Goal: Transaction & Acquisition: Book appointment/travel/reservation

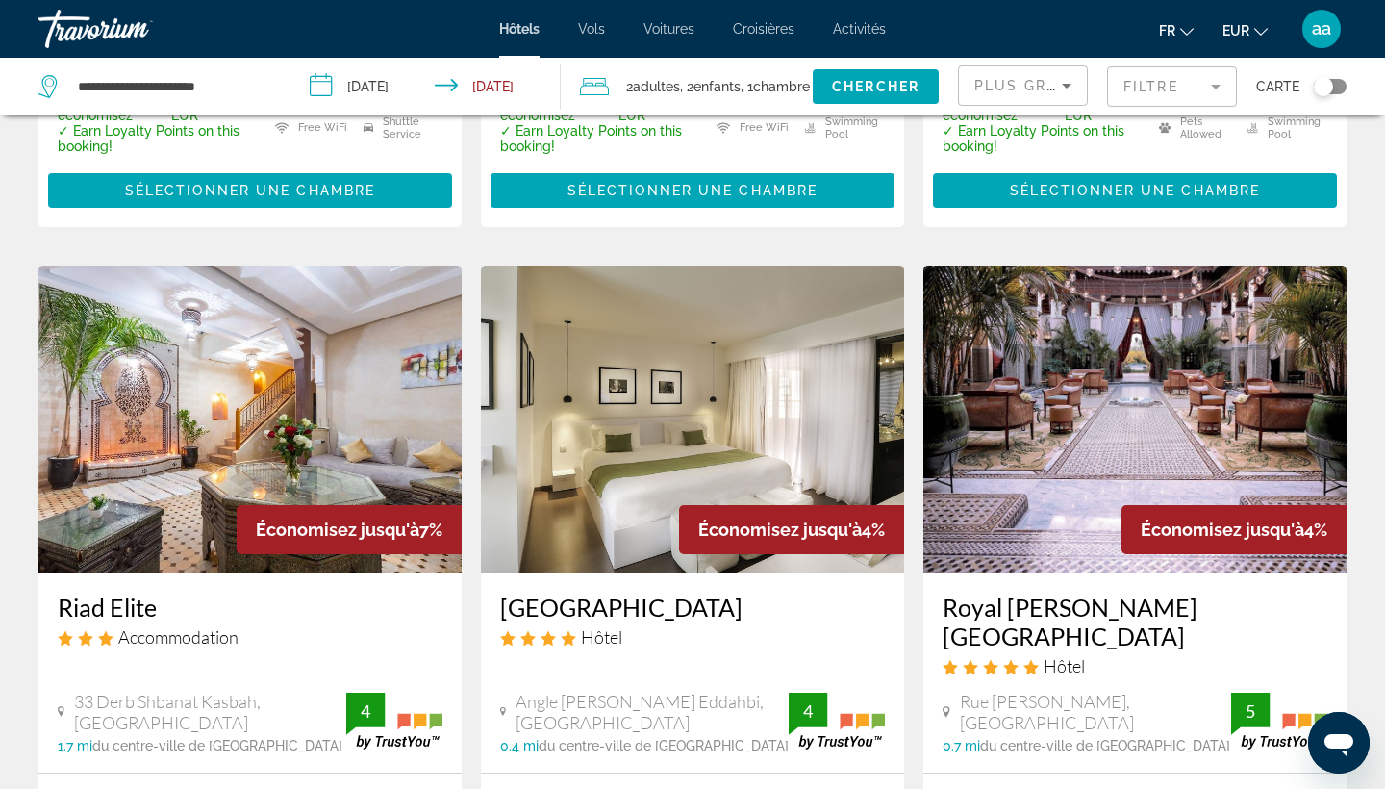
scroll to position [1456, 0]
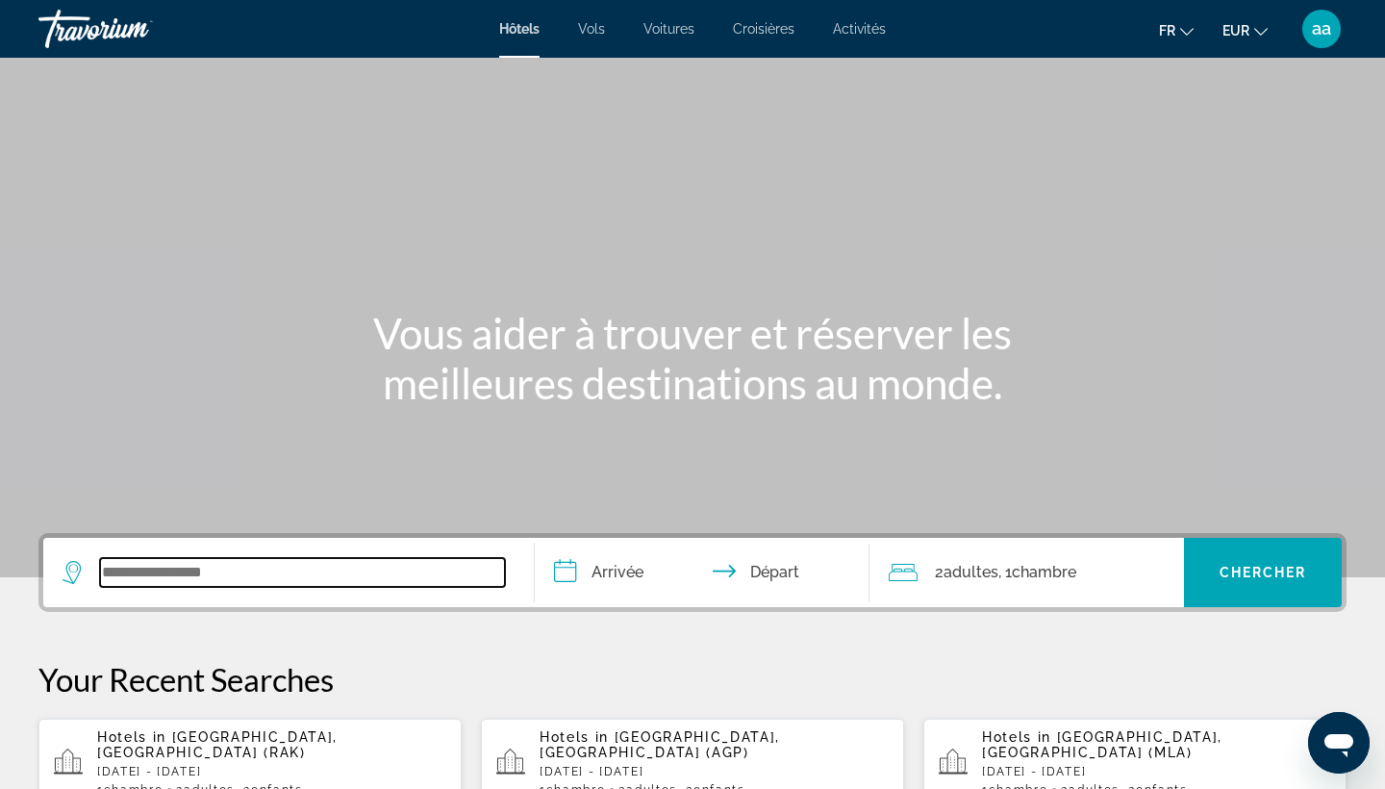
click at [194, 571] on input "Search widget" at bounding box center [302, 572] width 405 height 29
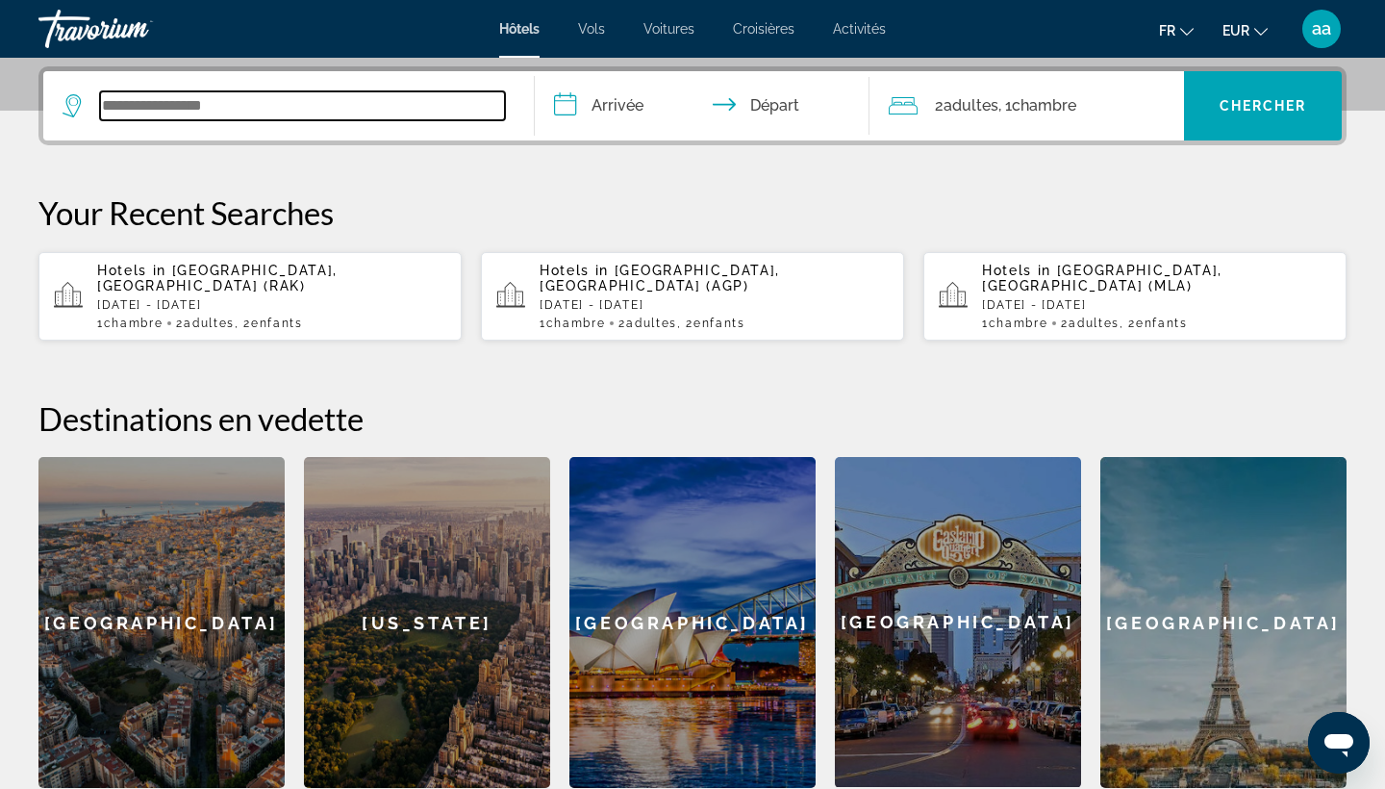
scroll to position [470, 0]
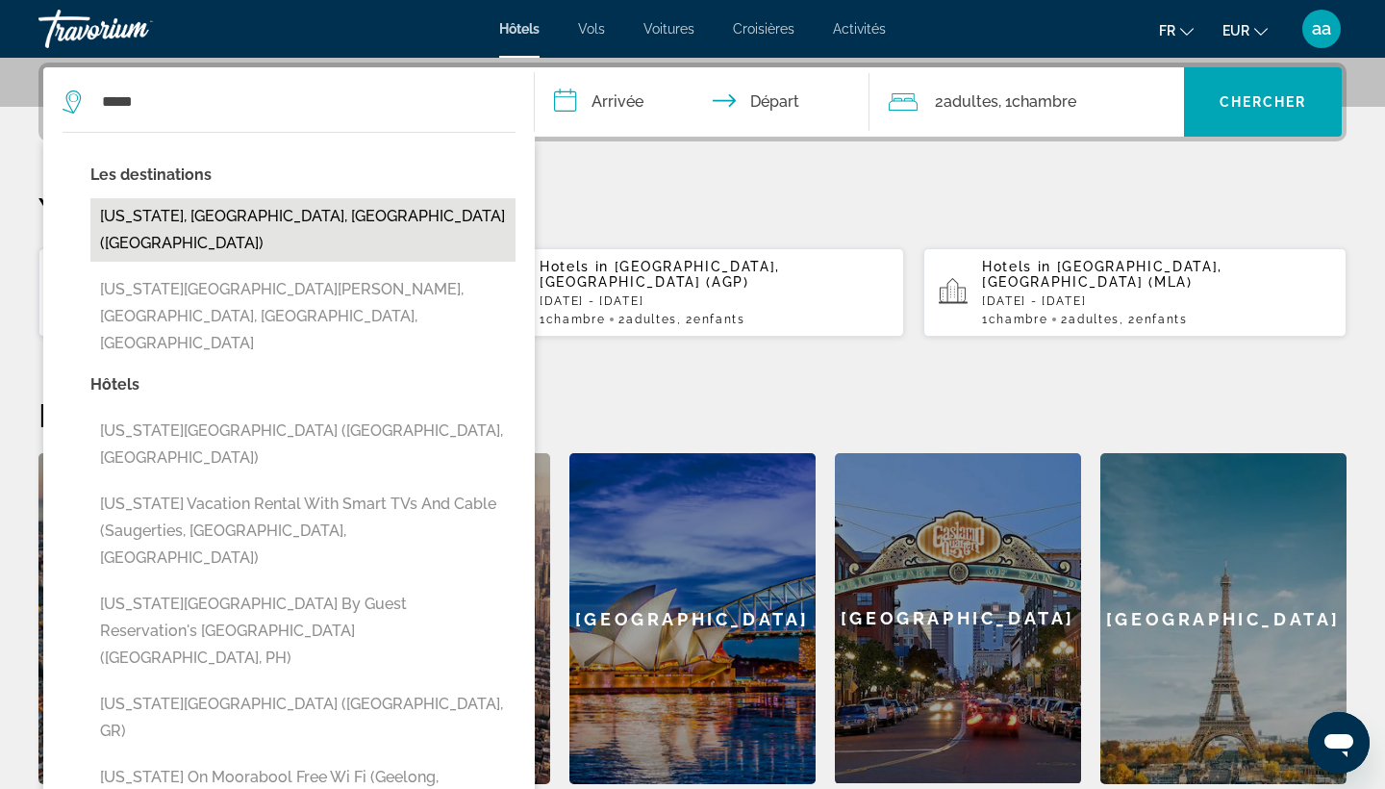
click at [254, 230] on button "New York, NY, United States (NYC)" at bounding box center [302, 229] width 425 height 63
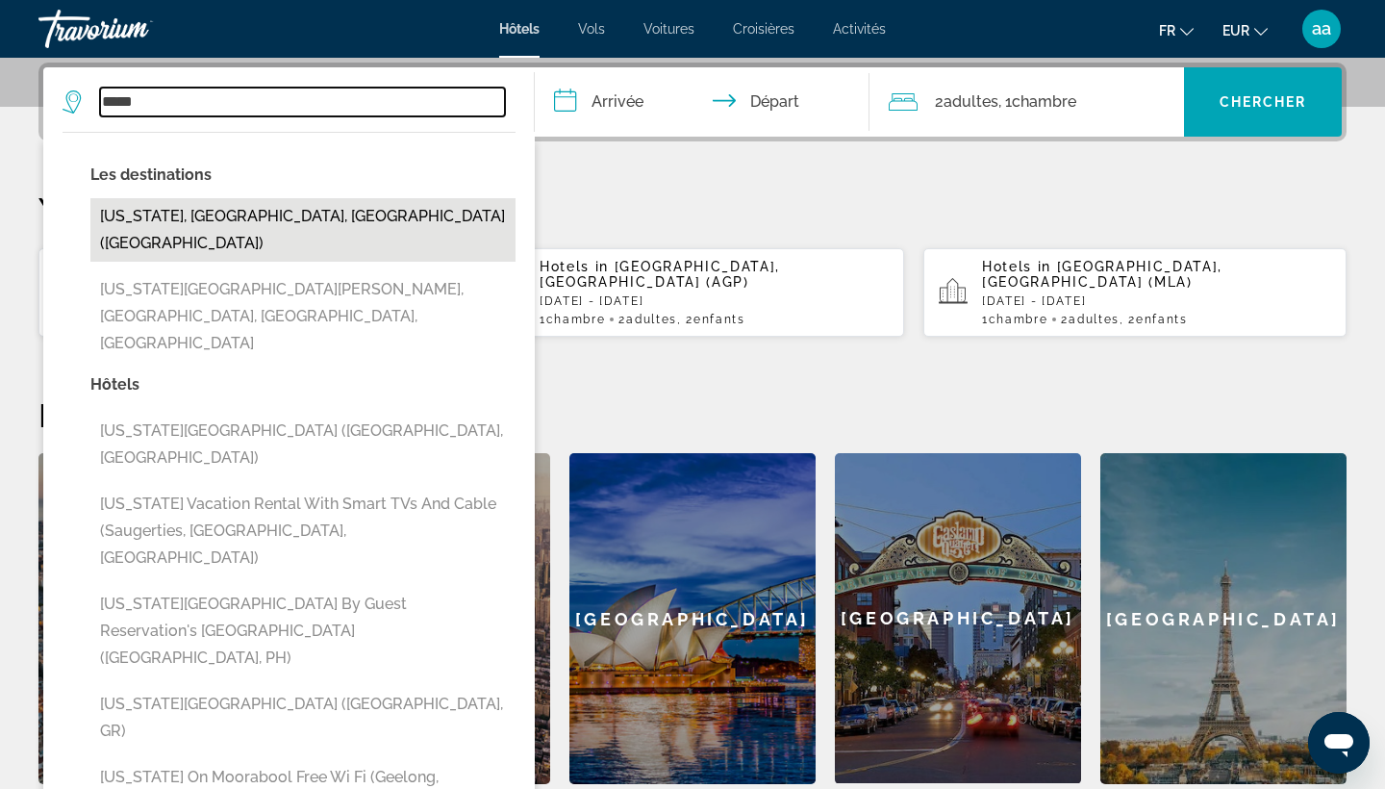
type input "**********"
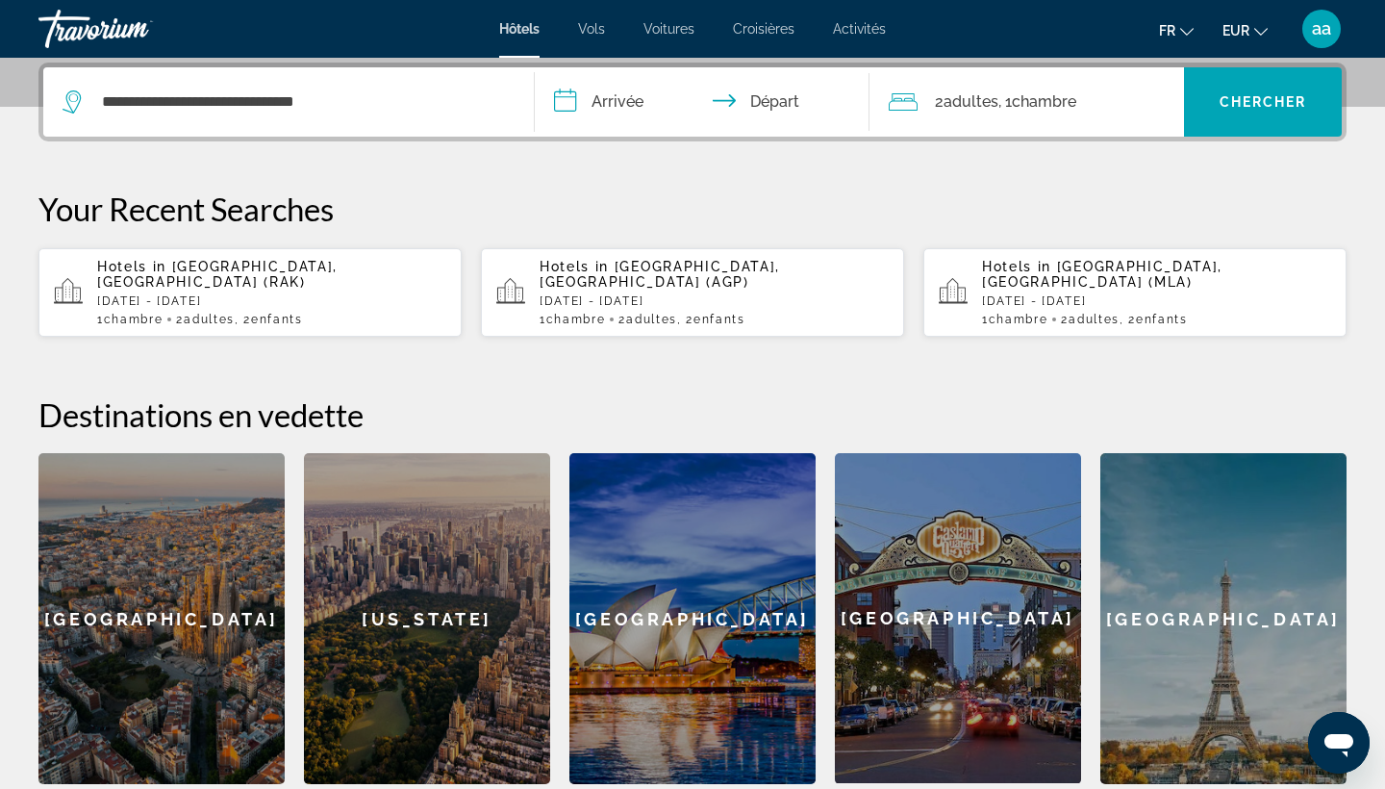
click at [624, 93] on input "**********" at bounding box center [706, 104] width 342 height 75
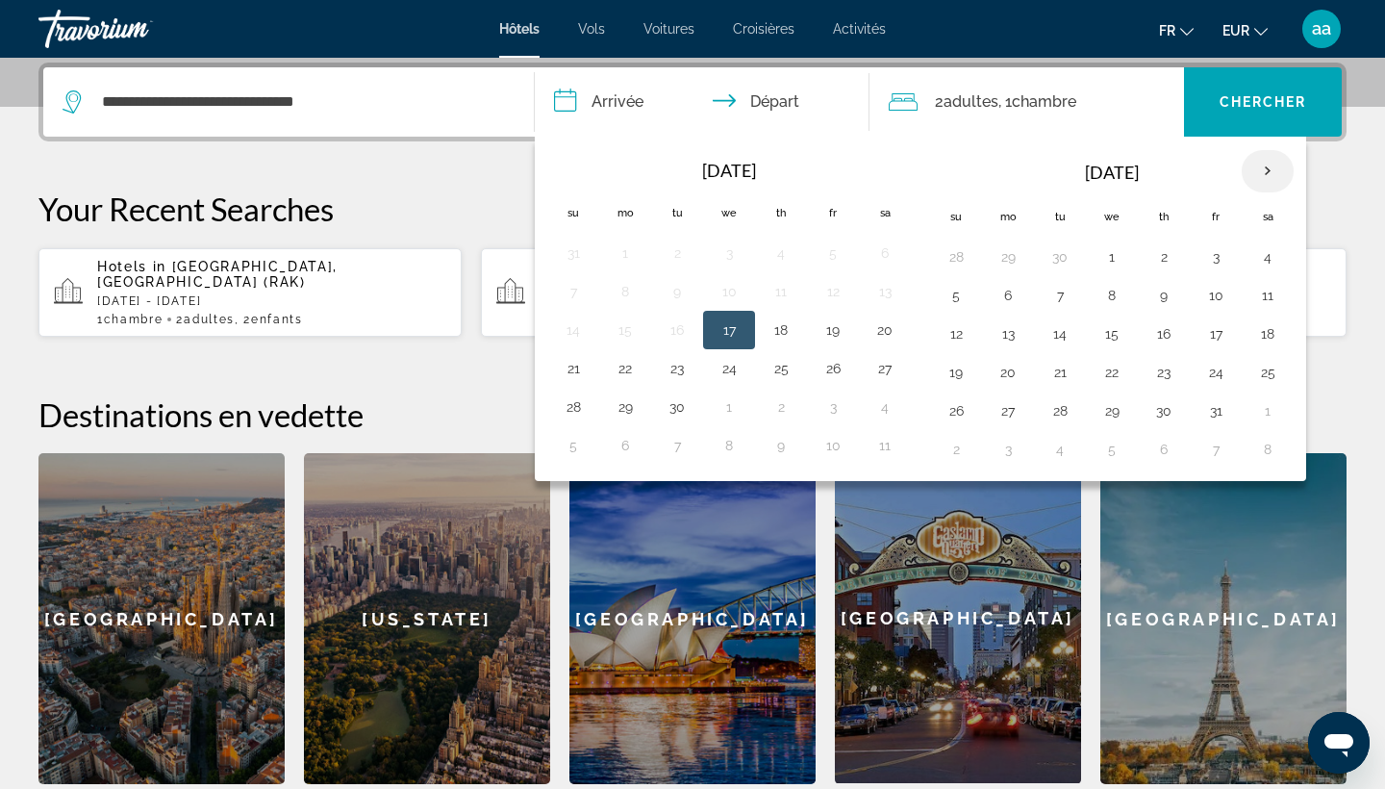
click at [1270, 170] on th "Next month" at bounding box center [1268, 171] width 52 height 42
click at [1271, 172] on th "Next month" at bounding box center [1268, 171] width 52 height 42
click at [1270, 171] on th "Next month" at bounding box center [1268, 171] width 52 height 42
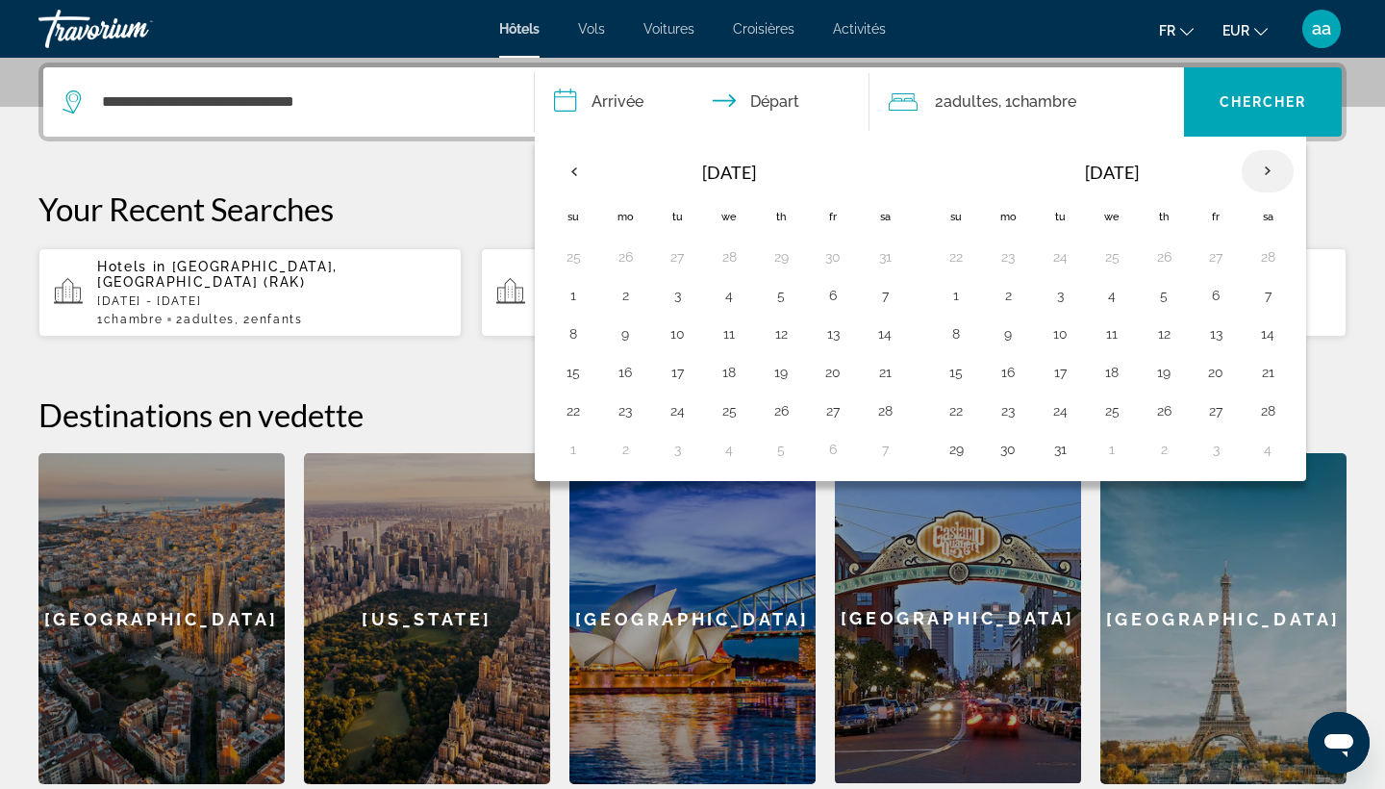
click at [1270, 171] on th "Next month" at bounding box center [1268, 171] width 52 height 42
click at [571, 449] on button "29" at bounding box center [573, 449] width 31 height 27
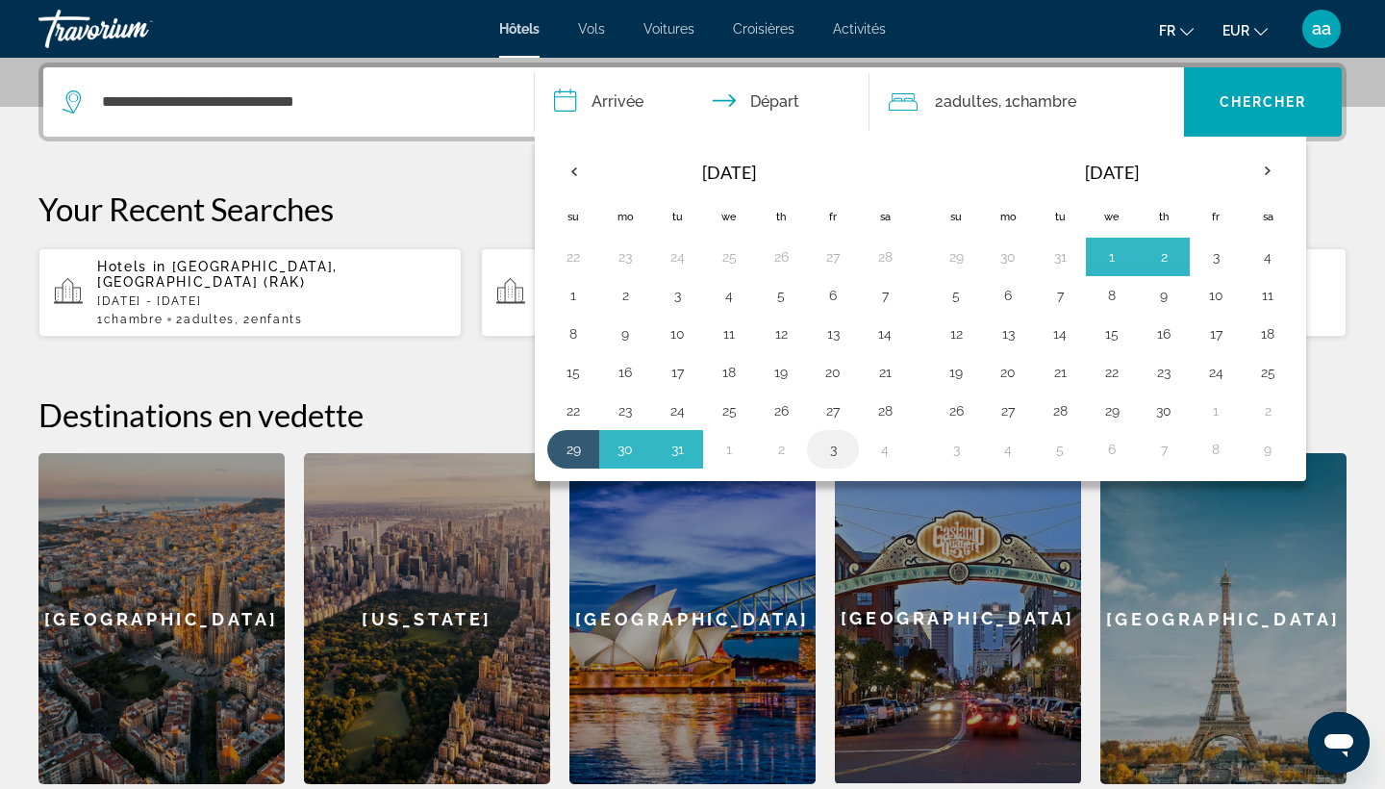
click at [834, 458] on button "3" at bounding box center [833, 449] width 31 height 27
type input "**********"
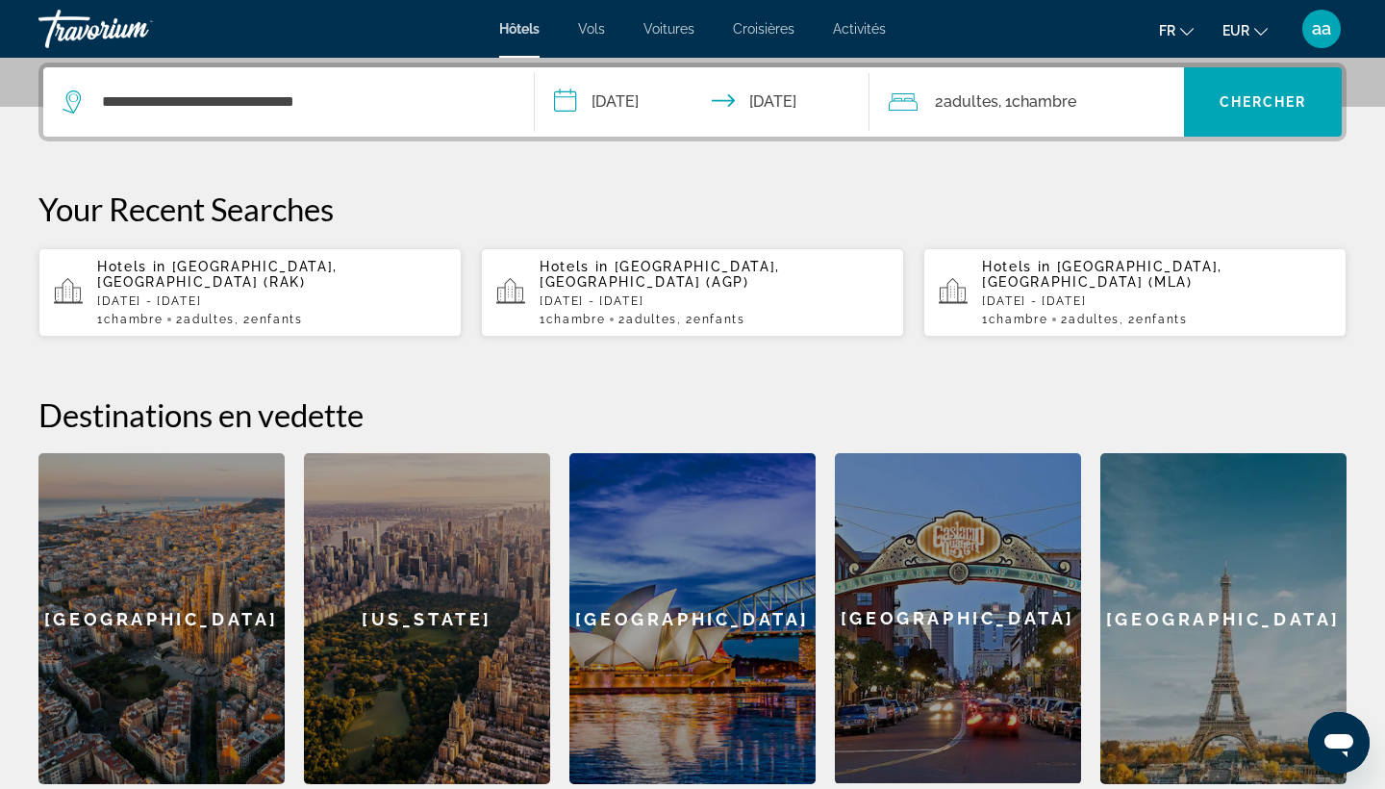
click at [1095, 101] on div "2 Adulte Adultes , 1 Chambre pièces" at bounding box center [1037, 101] width 296 height 27
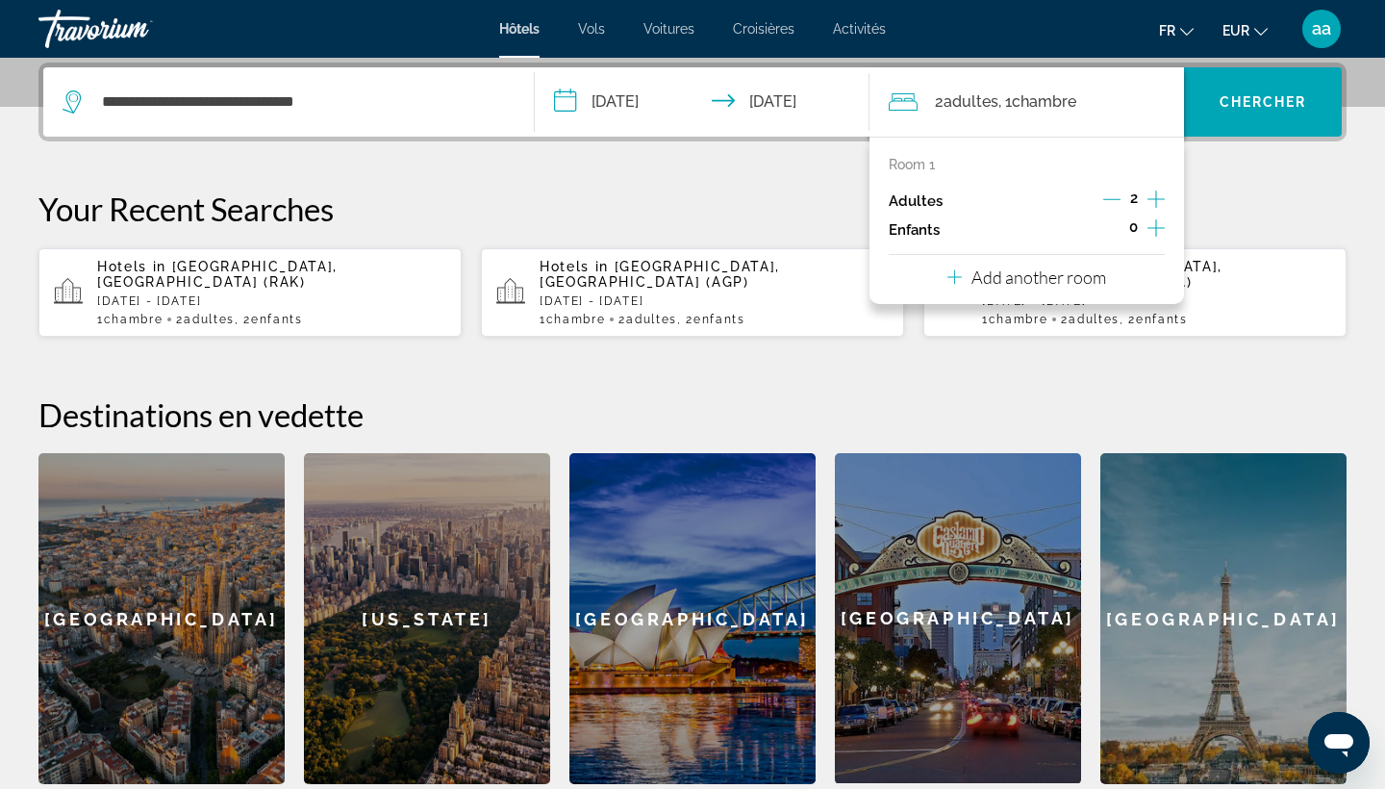
click at [1163, 224] on icon "Increment children" at bounding box center [1155, 227] width 17 height 23
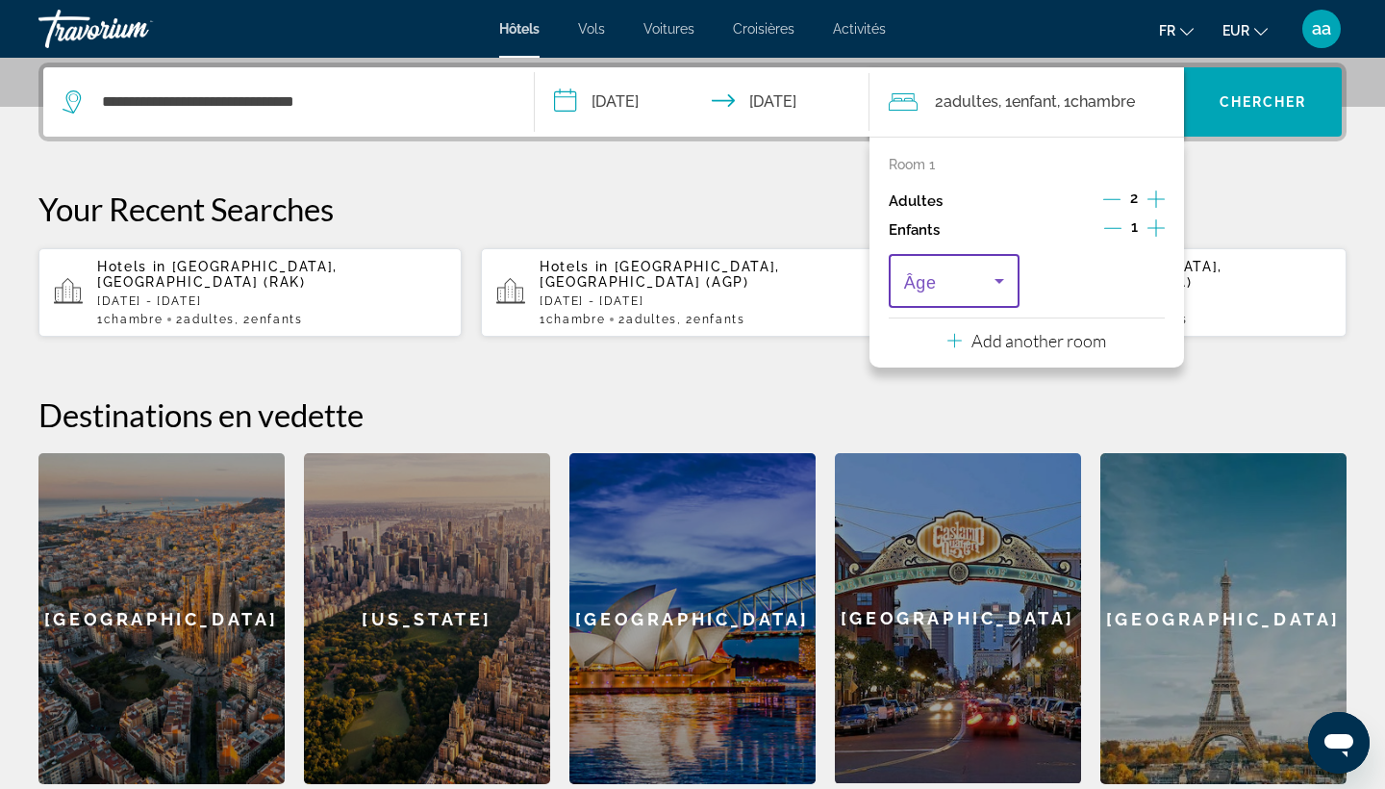
click at [997, 292] on icon "Travelers: 2 adults, 1 child" at bounding box center [999, 280] width 23 height 23
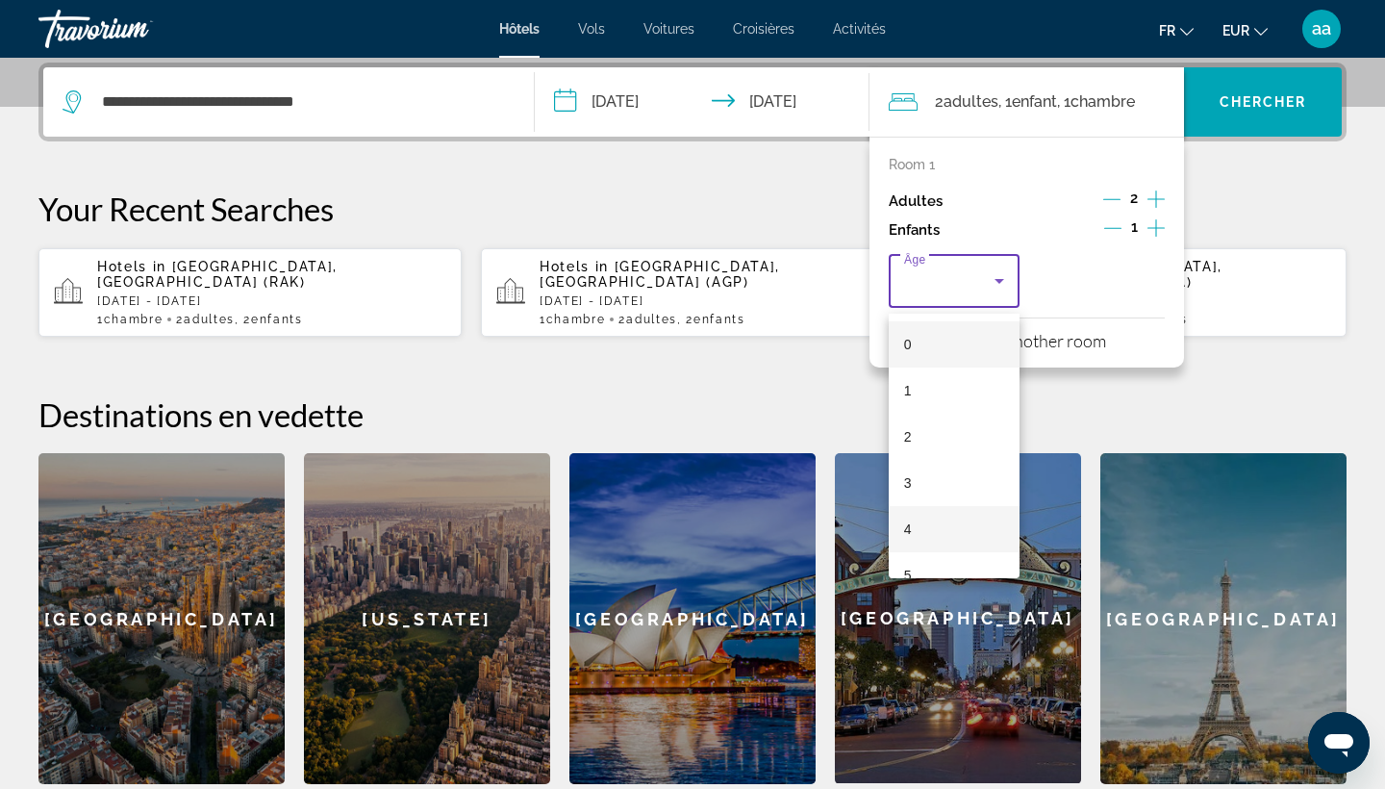
click at [970, 518] on mat-option "4" at bounding box center [954, 529] width 131 height 46
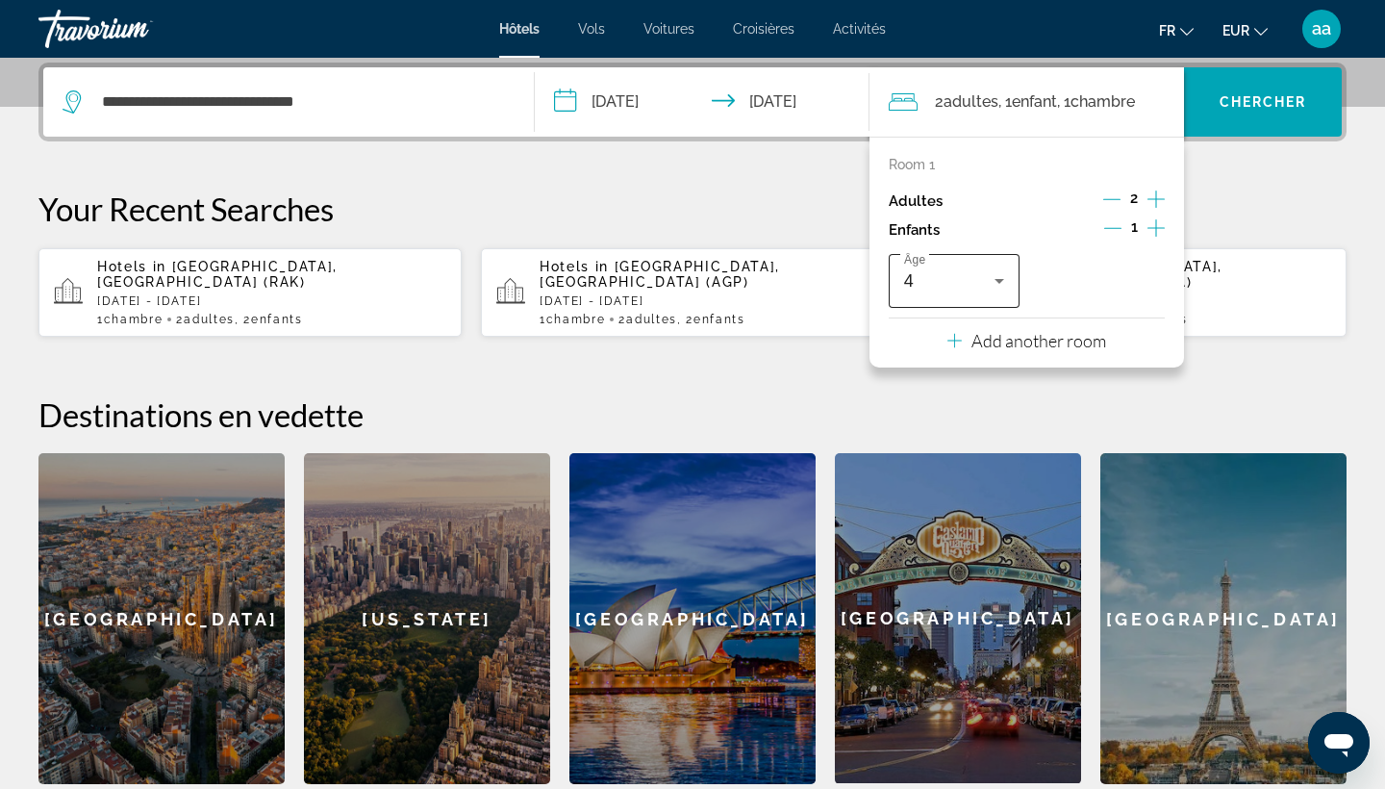
click at [989, 300] on div "4" at bounding box center [954, 281] width 100 height 54
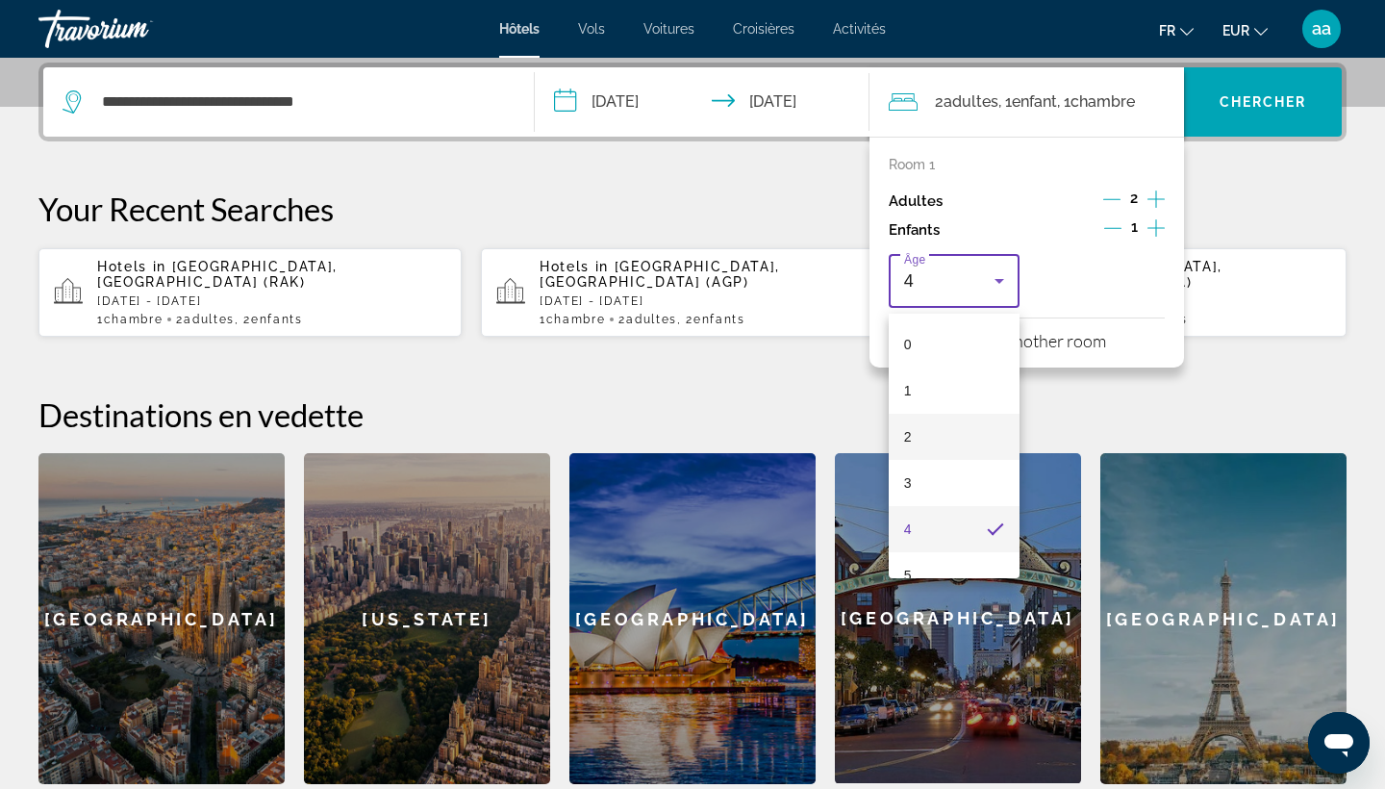
scroll to position [99, 0]
click at [966, 469] on mat-option "5" at bounding box center [954, 476] width 131 height 46
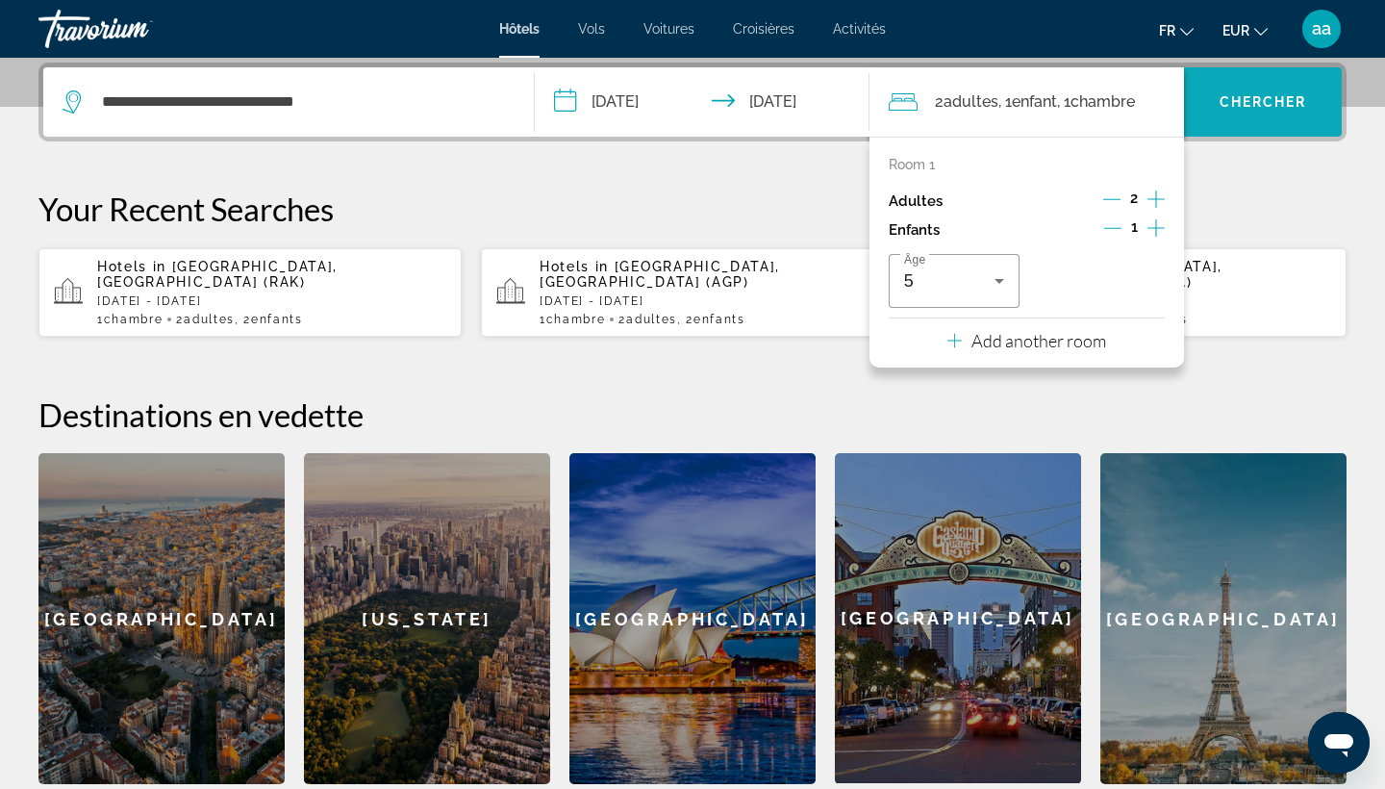
click at [1284, 99] on span "Chercher" at bounding box center [1264, 101] width 88 height 15
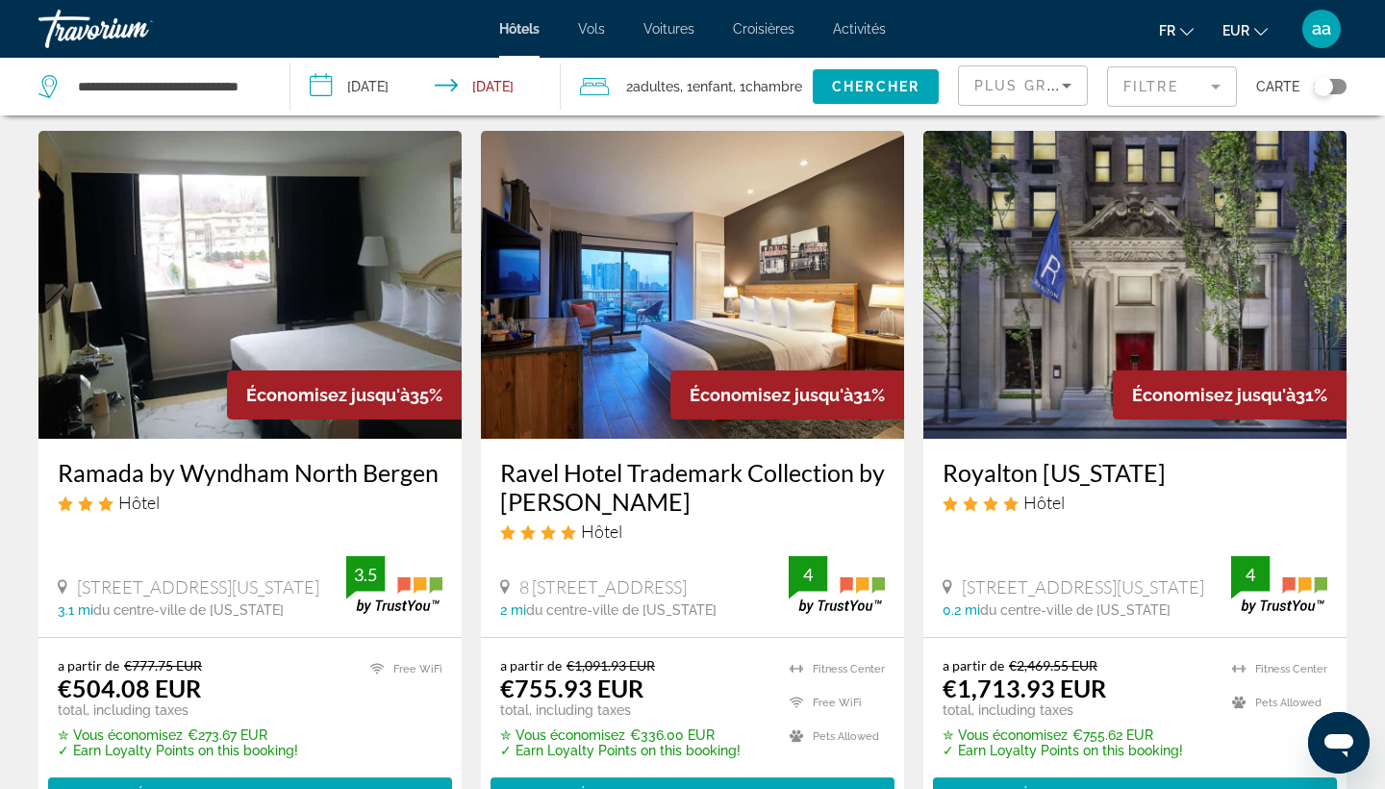
scroll to position [2341, 0]
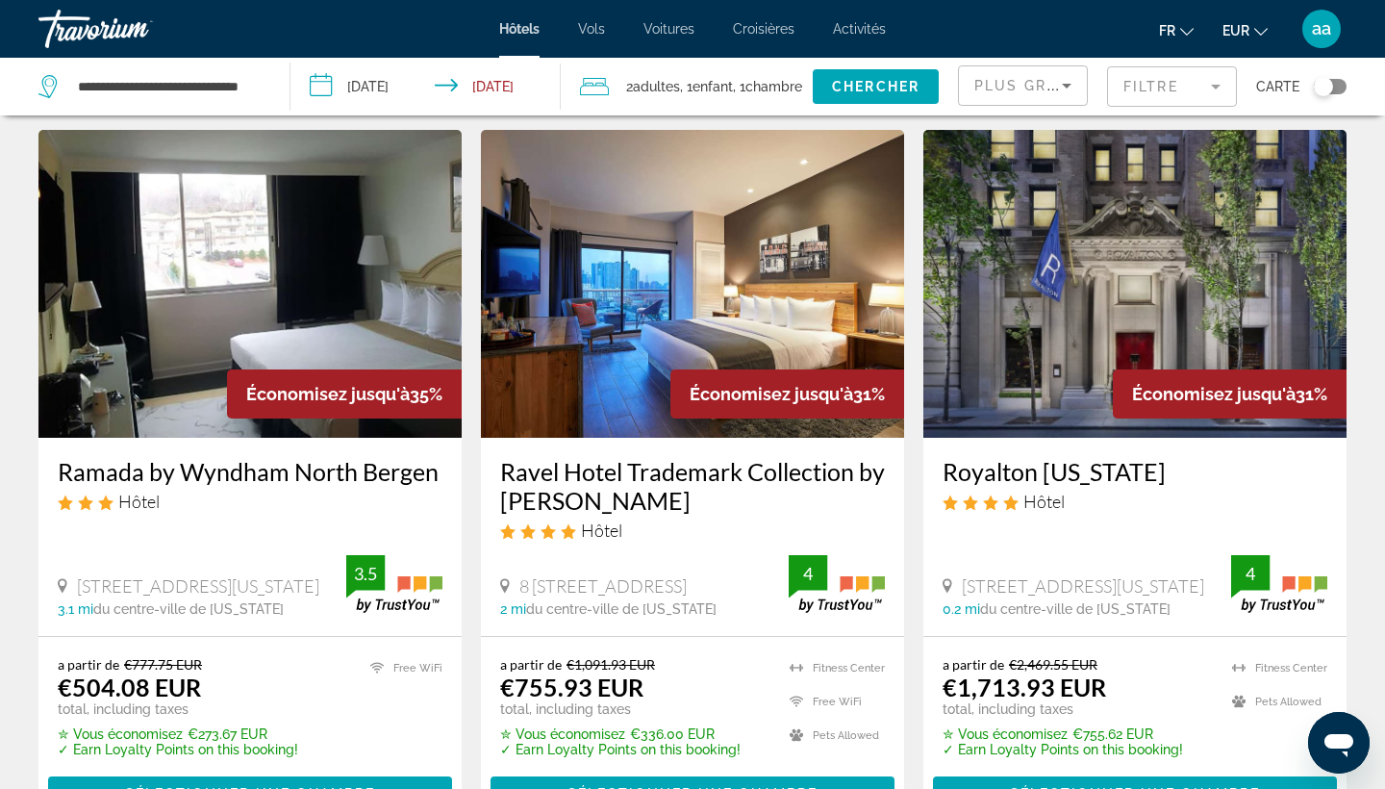
click at [371, 86] on input "**********" at bounding box center [429, 89] width 279 height 63
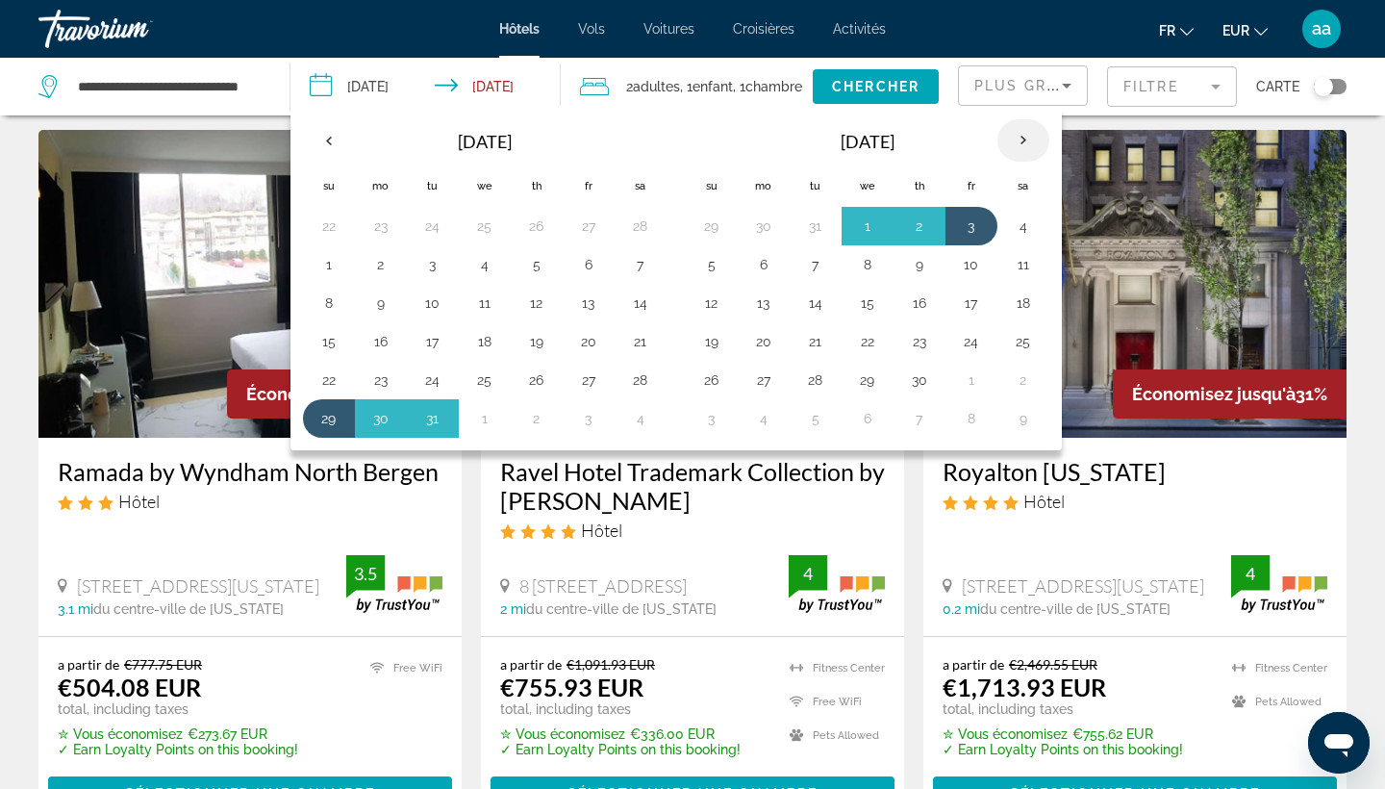
click at [1032, 134] on th "Next month" at bounding box center [1023, 140] width 52 height 42
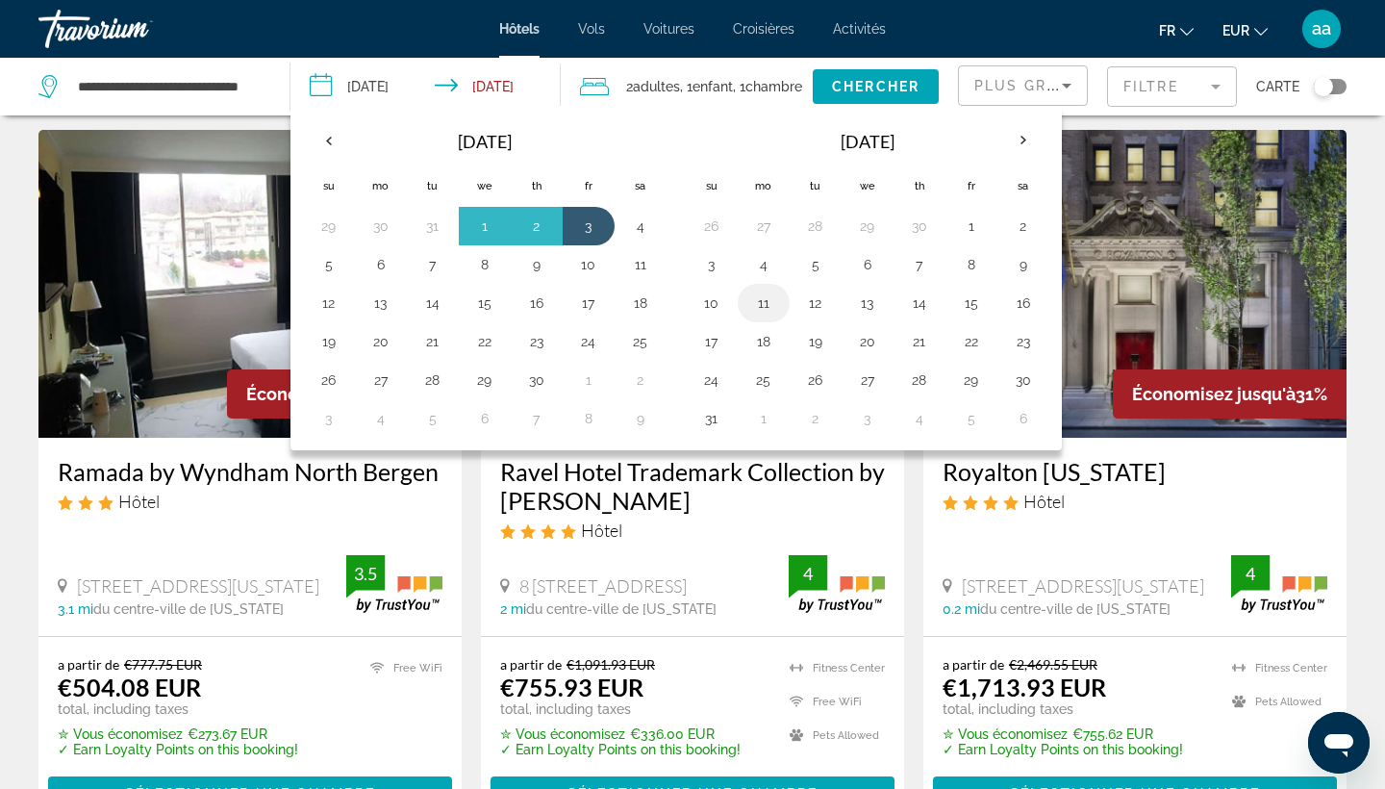
click at [761, 299] on button "11" at bounding box center [763, 303] width 31 height 27
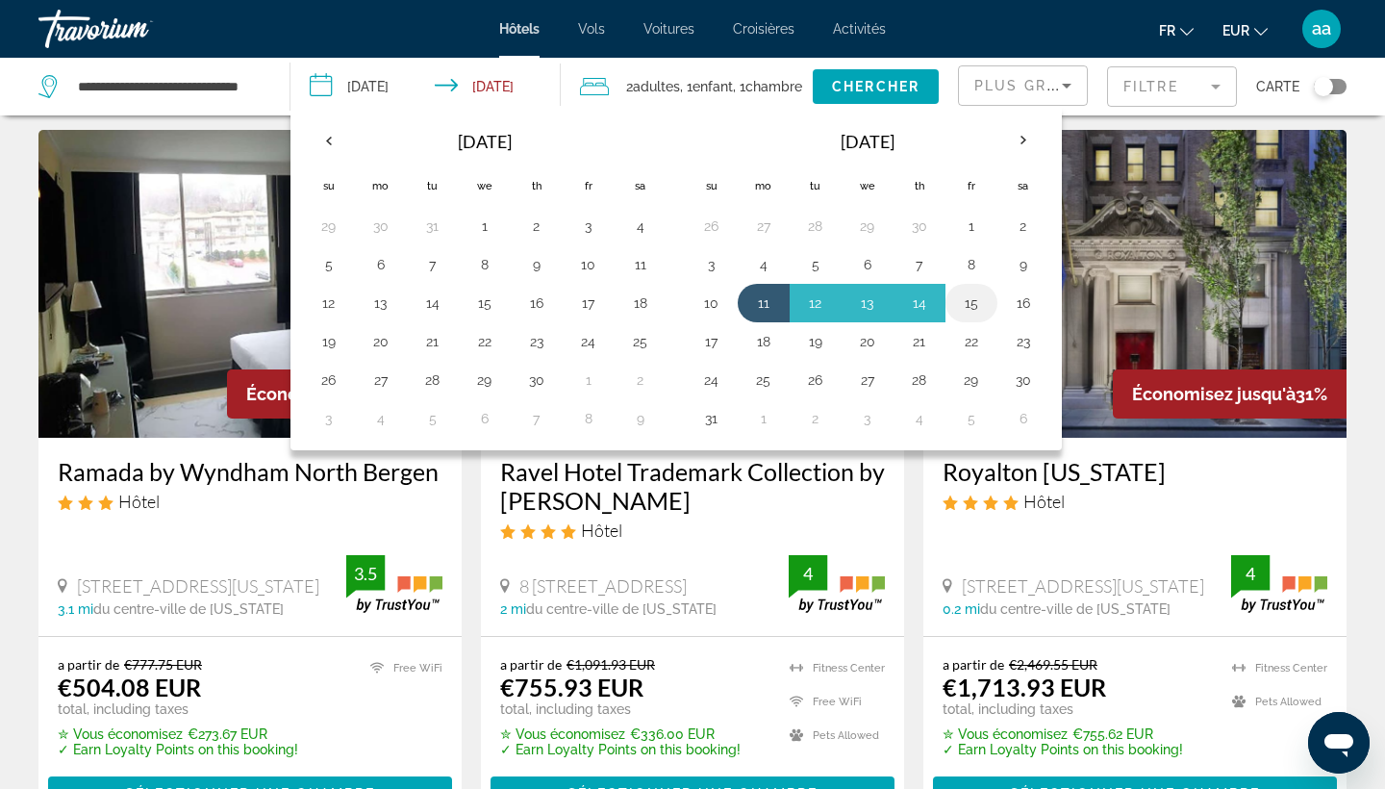
click at [978, 299] on button "15" at bounding box center [971, 303] width 31 height 27
type input "**********"
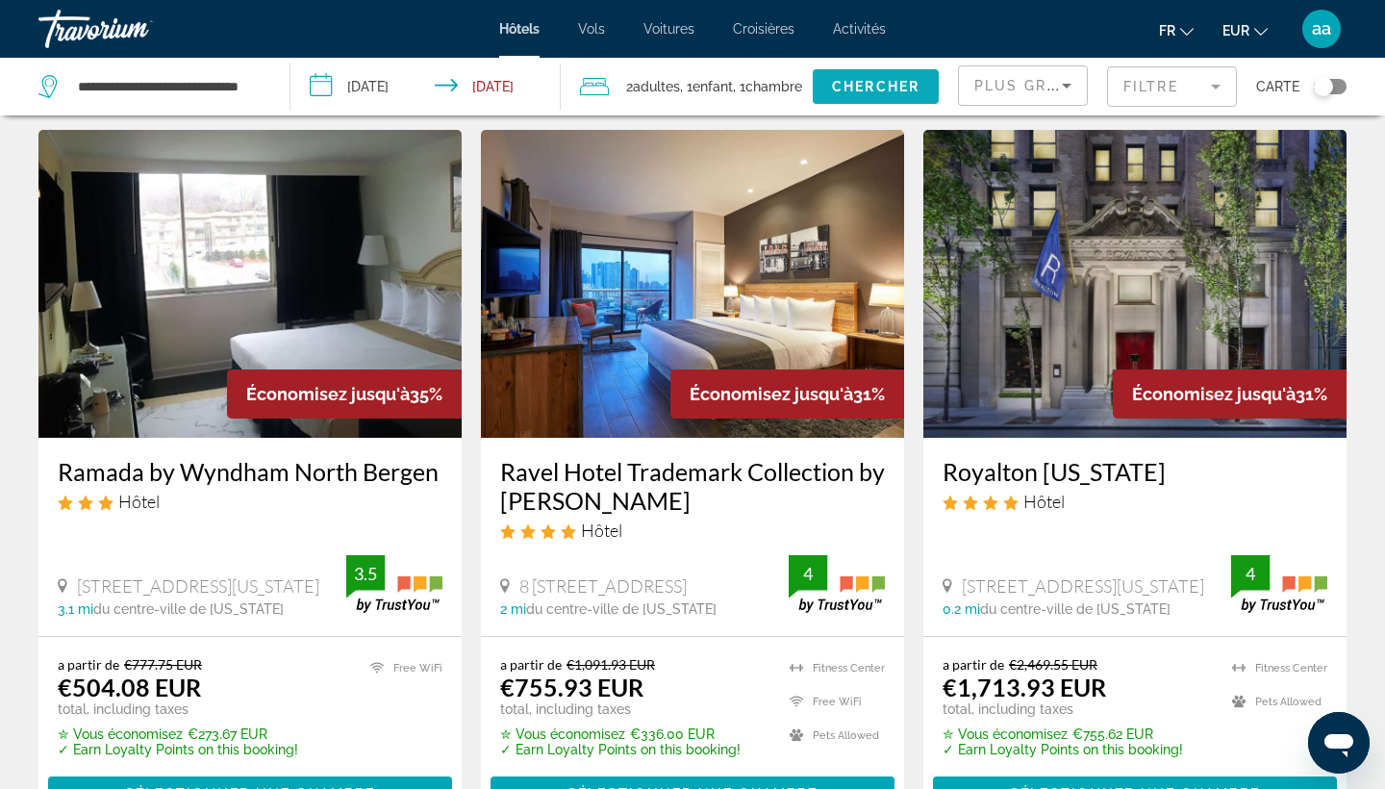
click at [869, 88] on span "Chercher" at bounding box center [876, 86] width 88 height 15
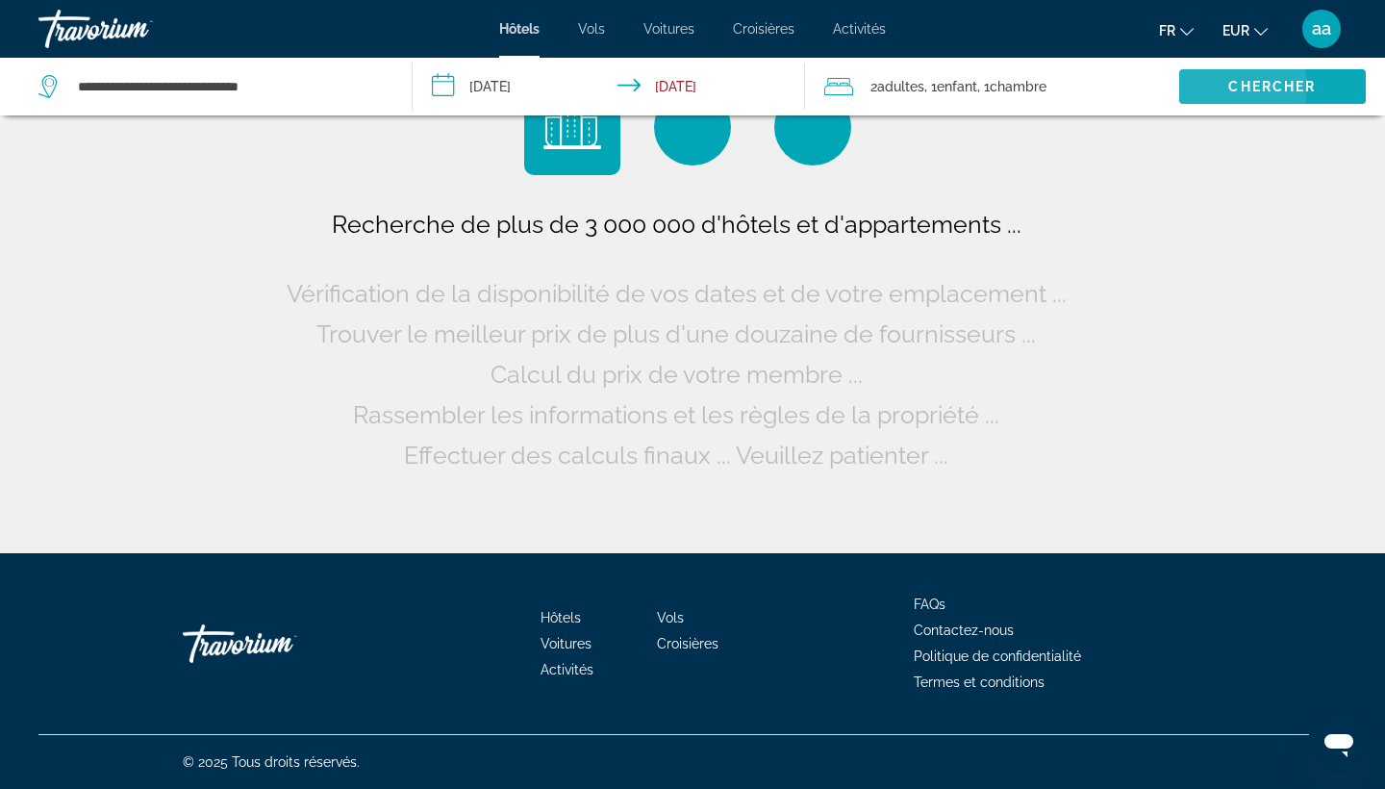
scroll to position [0, 0]
